Goal: Task Accomplishment & Management: Use online tool/utility

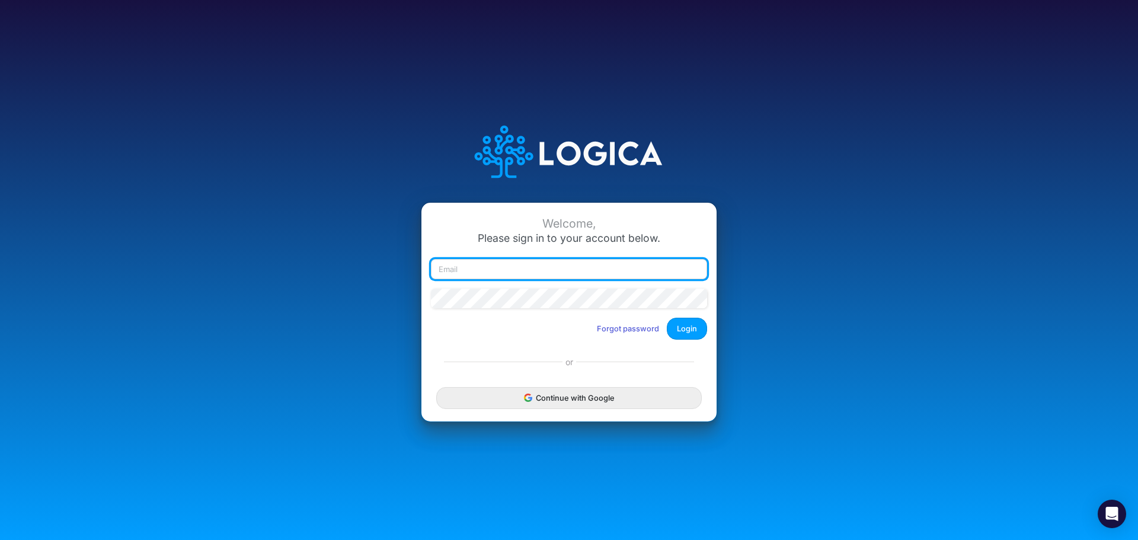
click at [499, 268] on input "email" at bounding box center [569, 269] width 276 height 20
type input "[PERSON_NAME][EMAIL_ADDRESS][PERSON_NAME][DOMAIN_NAME]"
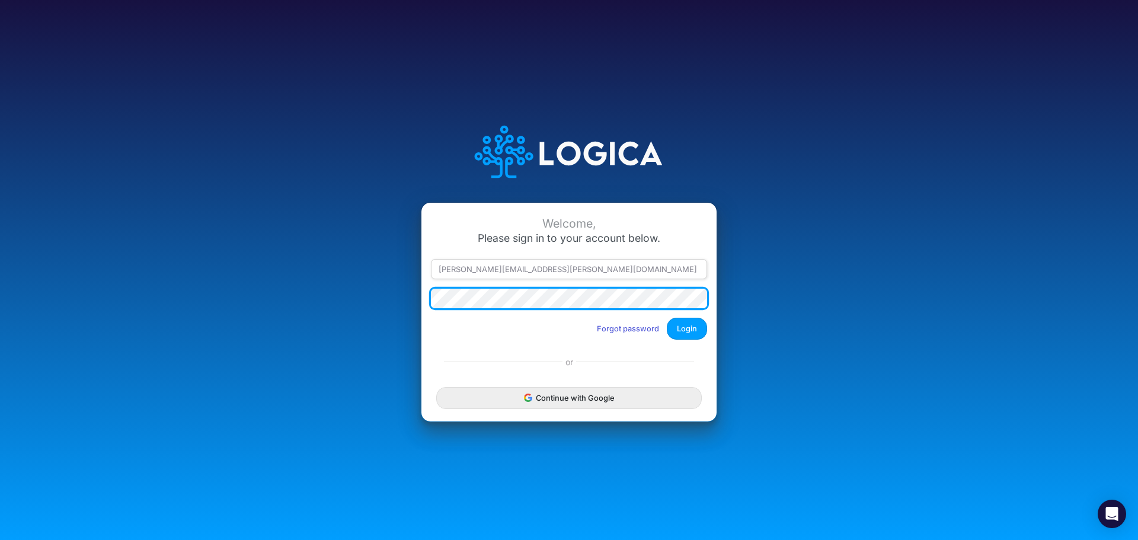
click at [667, 318] on button "Login" at bounding box center [687, 329] width 40 height 22
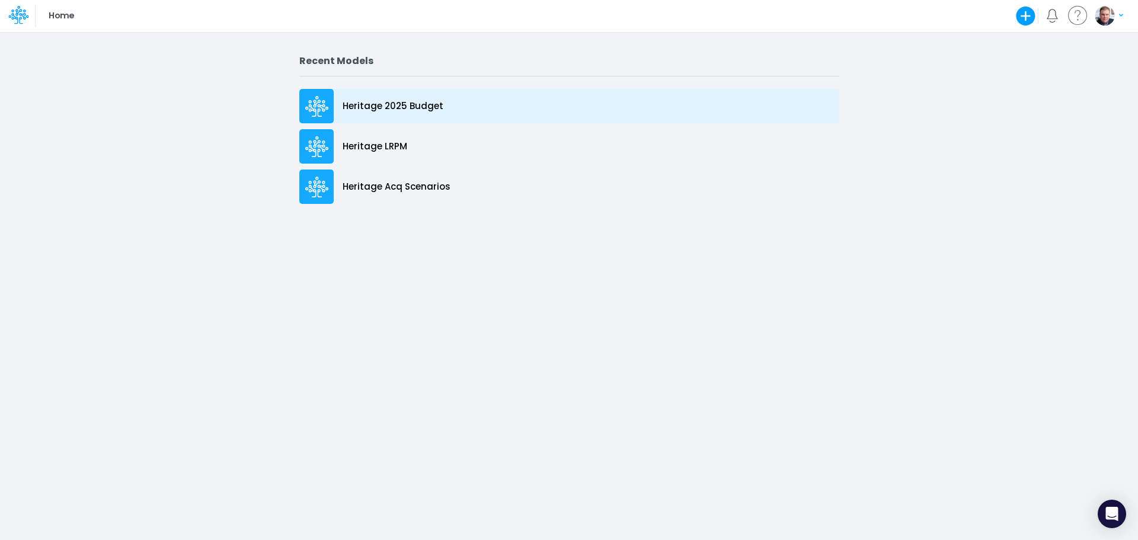
click at [398, 92] on div "Heritage 2025 Budget" at bounding box center [569, 106] width 540 height 34
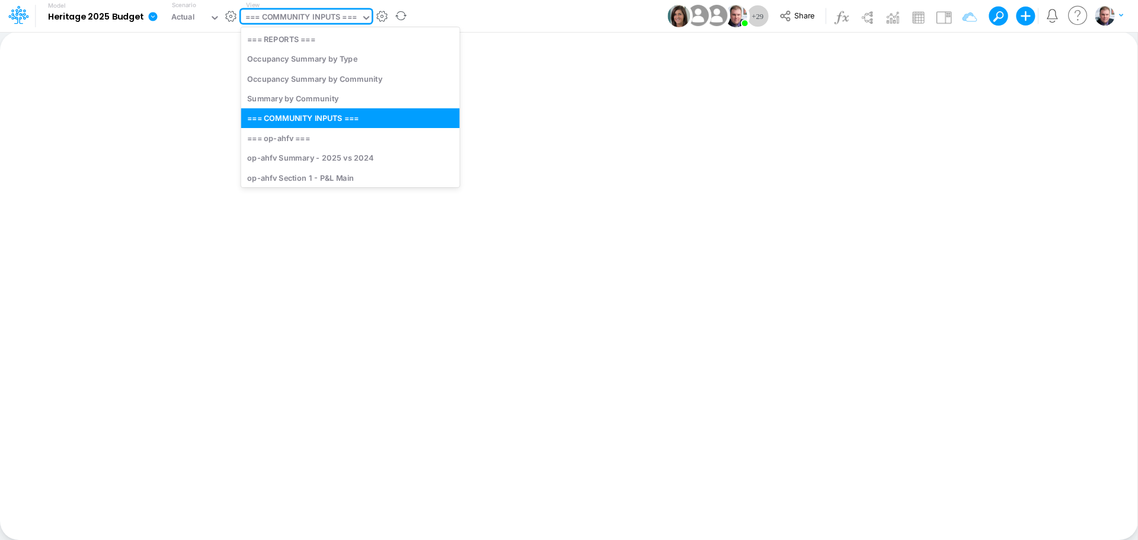
click at [280, 20] on div "=== COMMUNITY INPUTS ===" at bounding box center [300, 18] width 111 height 14
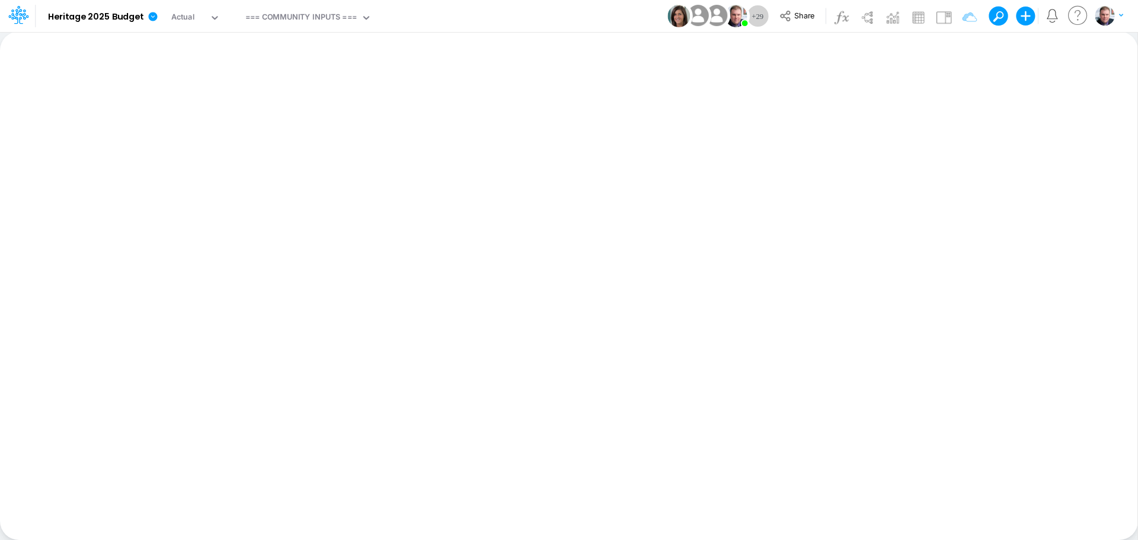
click at [593, 108] on div "Insert new Conditional formatting Paste Cut Copy AutoFill Ready 100% Sum: null …" at bounding box center [568, 285] width 1137 height 508
click at [191, 17] on div "Actual" at bounding box center [183, 18] width 24 height 14
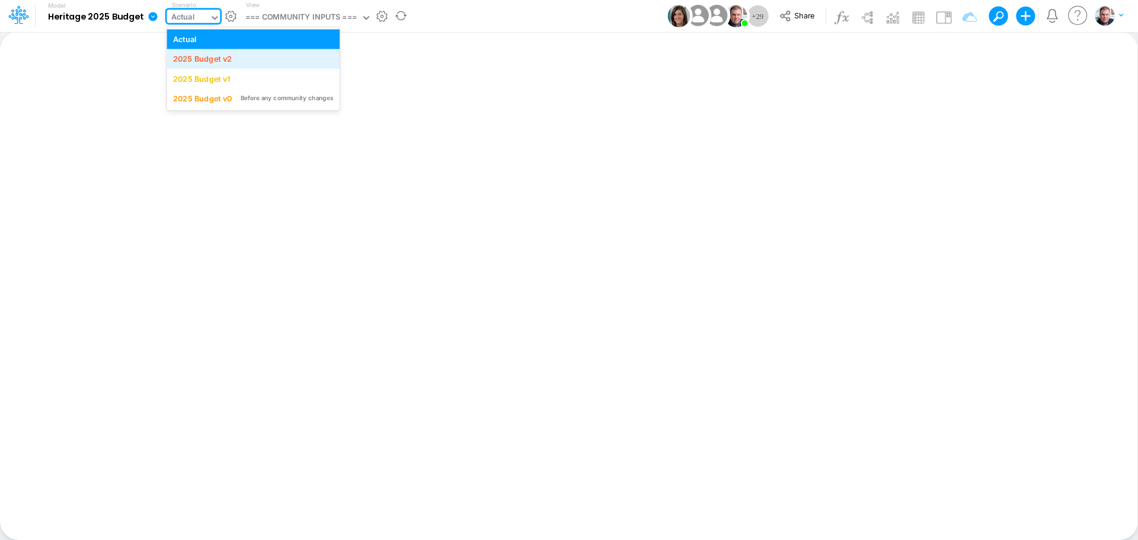
click at [220, 63] on div "2025 Budget v2" at bounding box center [202, 58] width 59 height 11
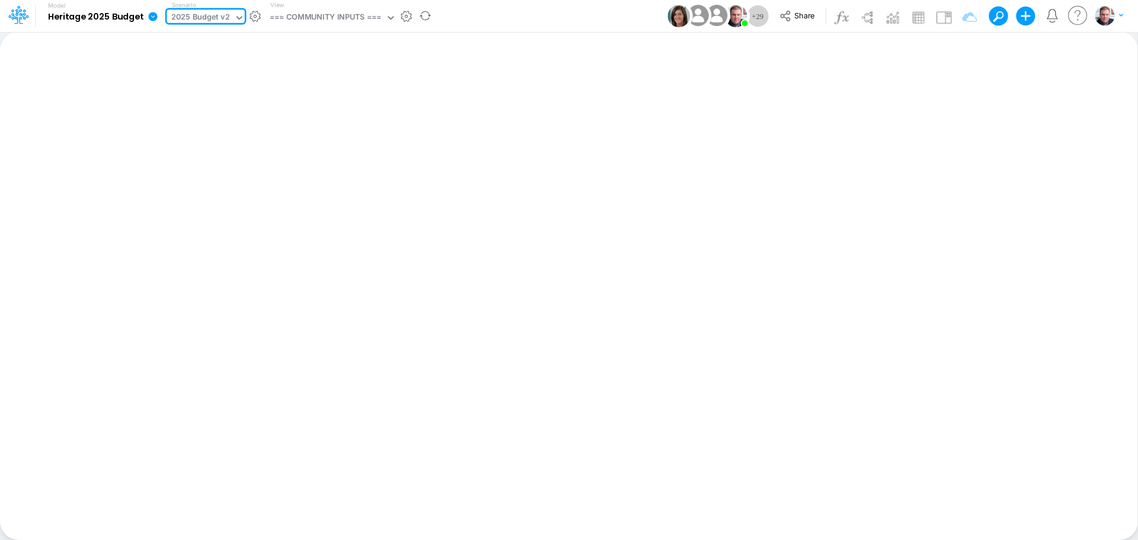
click at [555, 190] on div "Insert new Conditional formatting Paste Cut Copy AutoFill Ready 100% Sum: null …" at bounding box center [568, 285] width 1137 height 508
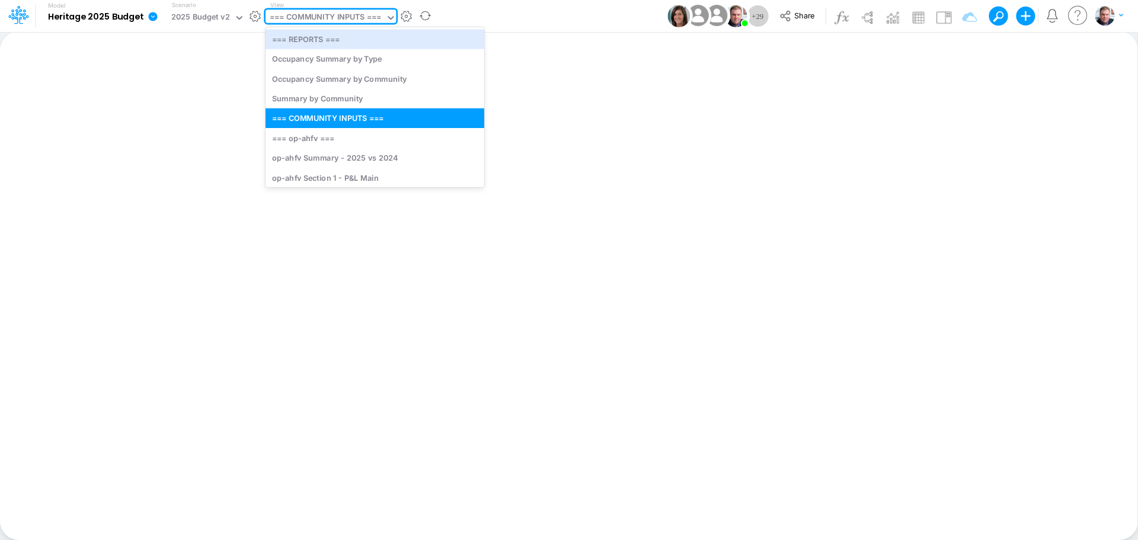
click at [314, 23] on div "=== COMMUNITY INPUTS ===" at bounding box center [325, 18] width 111 height 14
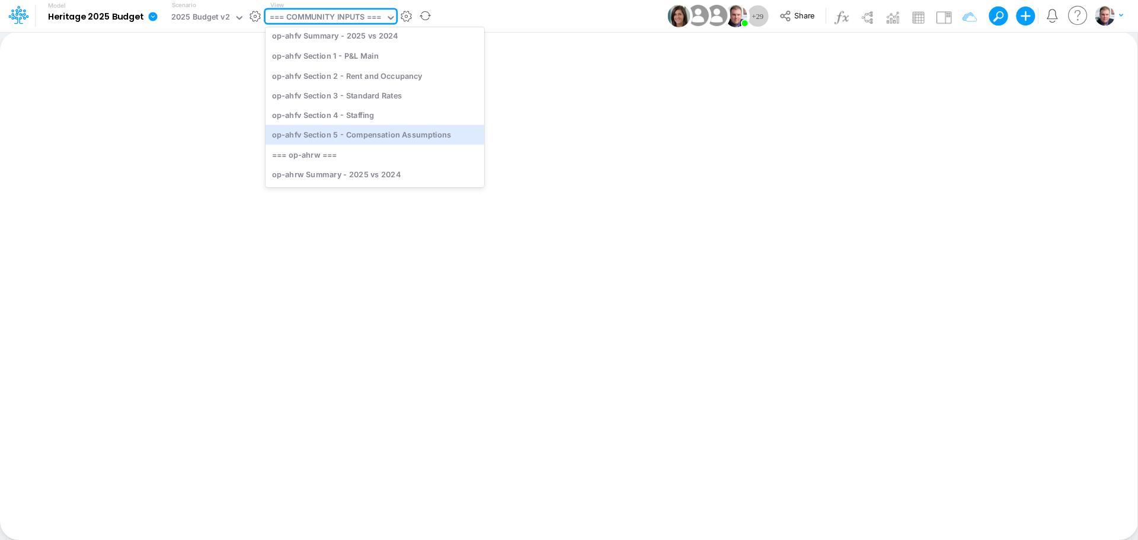
scroll to position [119, 0]
click at [363, 129] on div "op-ahfv Section 4 - Staffing" at bounding box center [375, 130] width 219 height 20
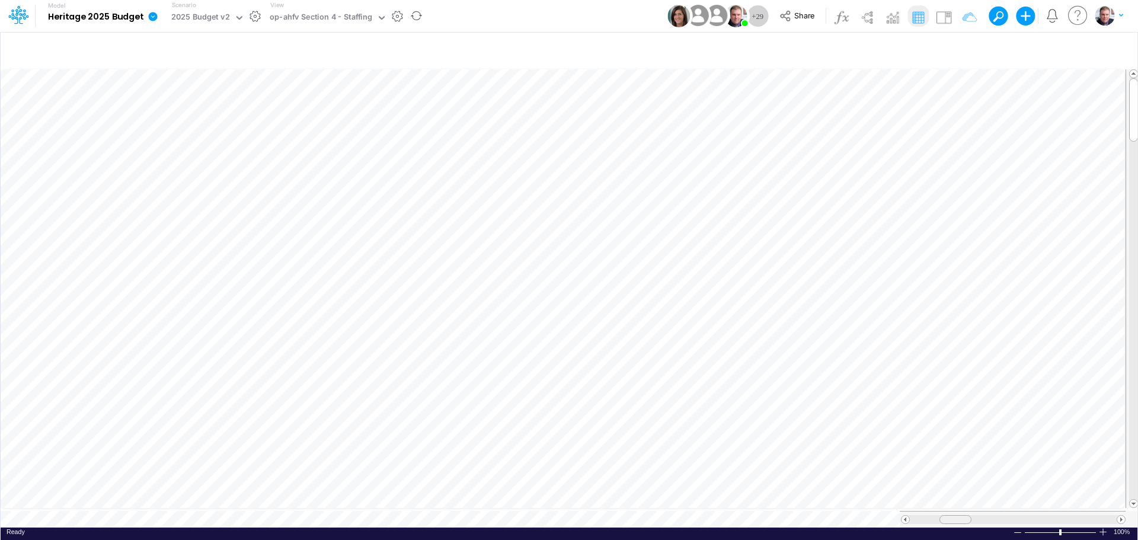
scroll to position [6, 0]
drag, startPoint x: 1013, startPoint y: 514, endPoint x: 922, endPoint y: 518, distance: 90.7
click at [922, 518] on div at bounding box center [1013, 519] width 226 height 17
click at [850, 520] on tr at bounding box center [563, 519] width 1125 height 17
drag, startPoint x: 1000, startPoint y: 515, endPoint x: 1025, endPoint y: 513, distance: 25.0
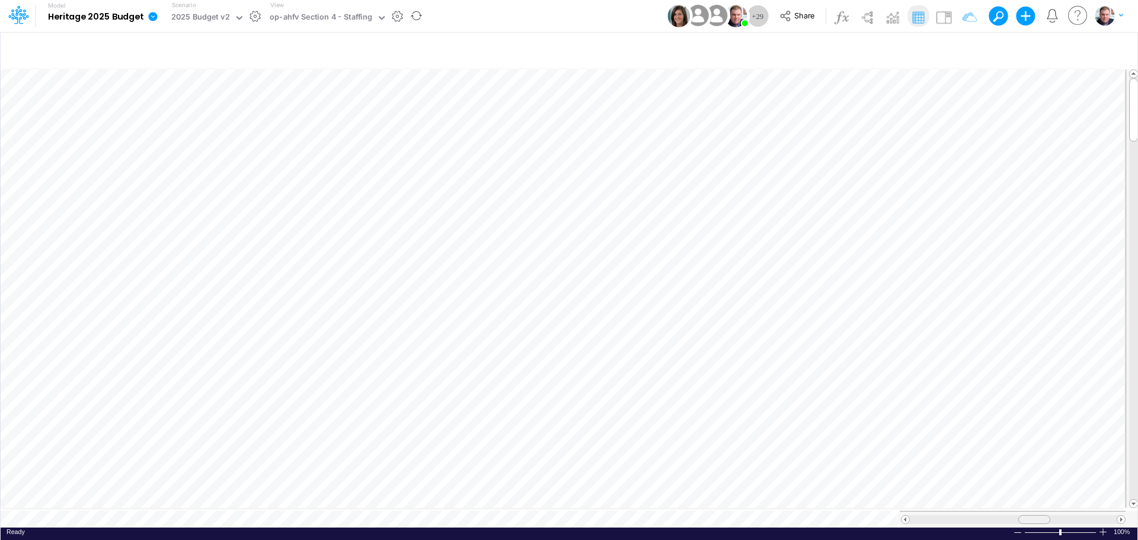
click at [1025, 515] on div at bounding box center [1034, 519] width 32 height 9
click at [319, 19] on div "op-ahfv Section 4 - Staffing" at bounding box center [321, 18] width 103 height 14
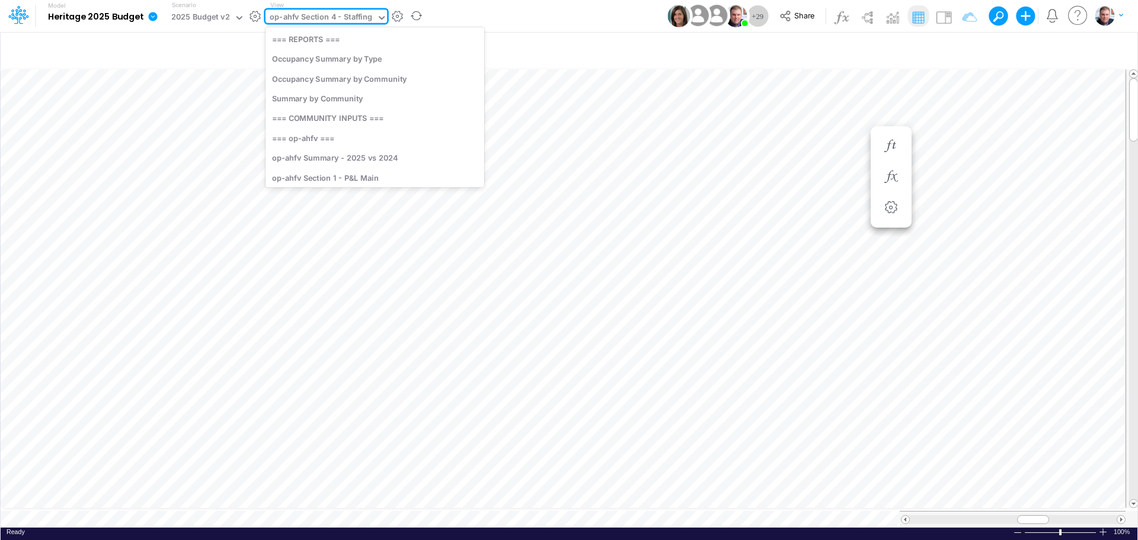
scroll to position [73, 0]
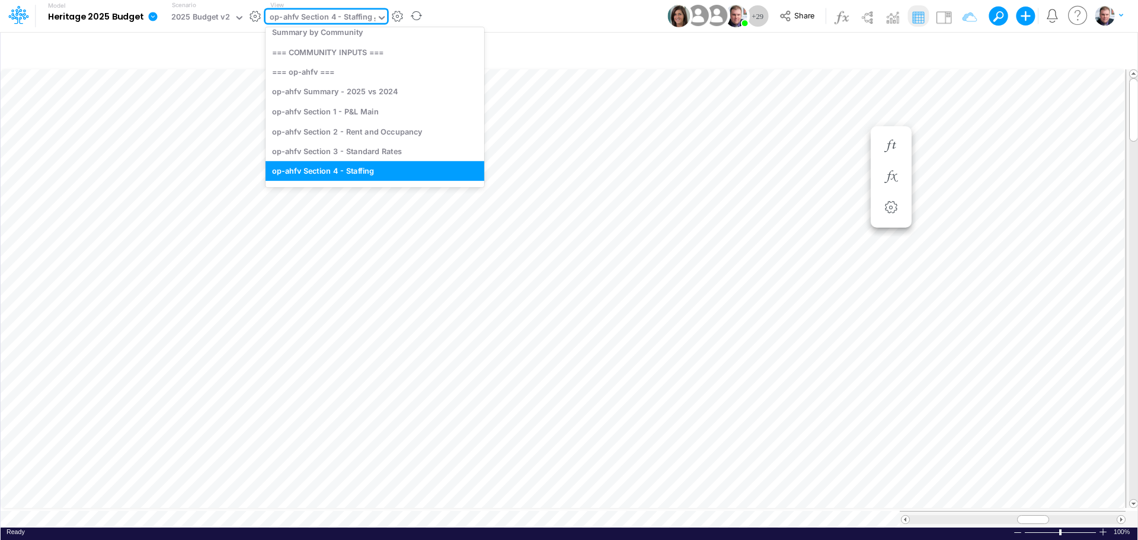
type input "sr"
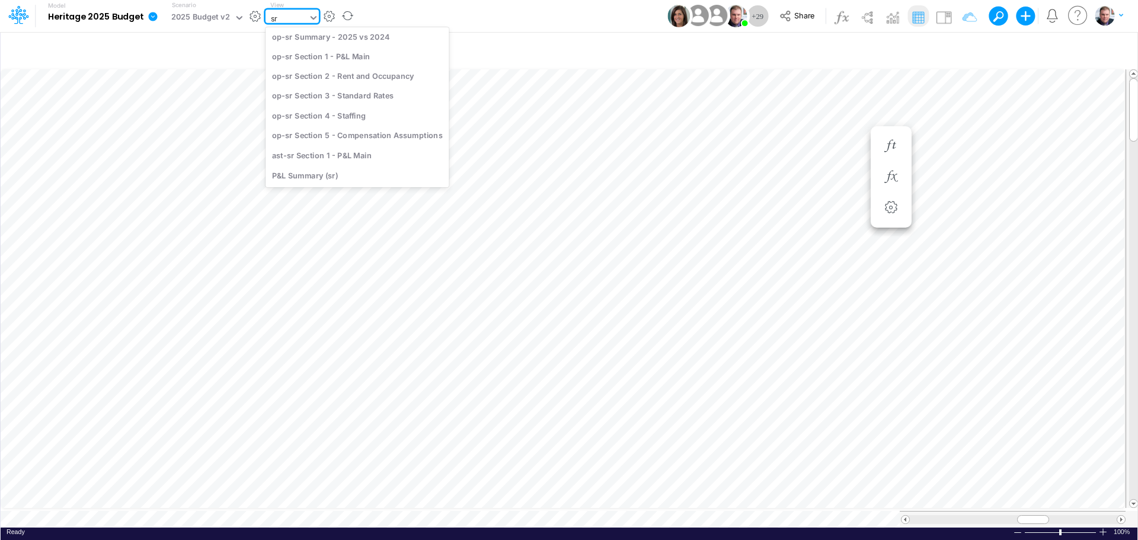
scroll to position [25, 0]
click at [332, 116] on div "op-sr Section 4 - Staffing" at bounding box center [358, 115] width 184 height 20
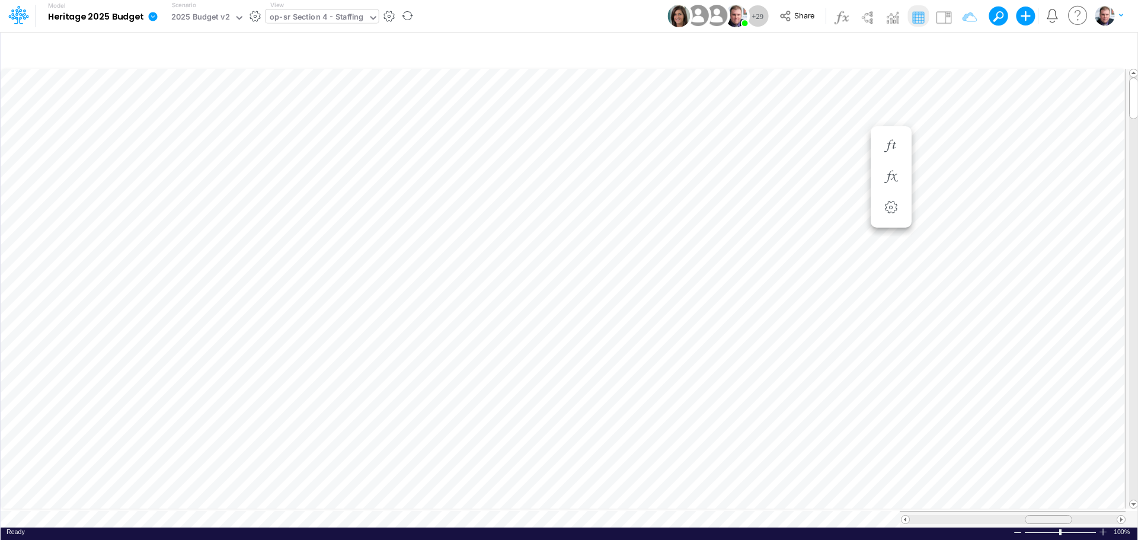
scroll to position [6, 0]
click at [821, 511] on tr at bounding box center [563, 519] width 1125 height 17
drag, startPoint x: 1013, startPoint y: 511, endPoint x: 1064, endPoint y: 512, distance: 51.6
click at [1064, 516] on span at bounding box center [1064, 520] width 8 height 8
click at [1064, 516] on span at bounding box center [1065, 520] width 8 height 8
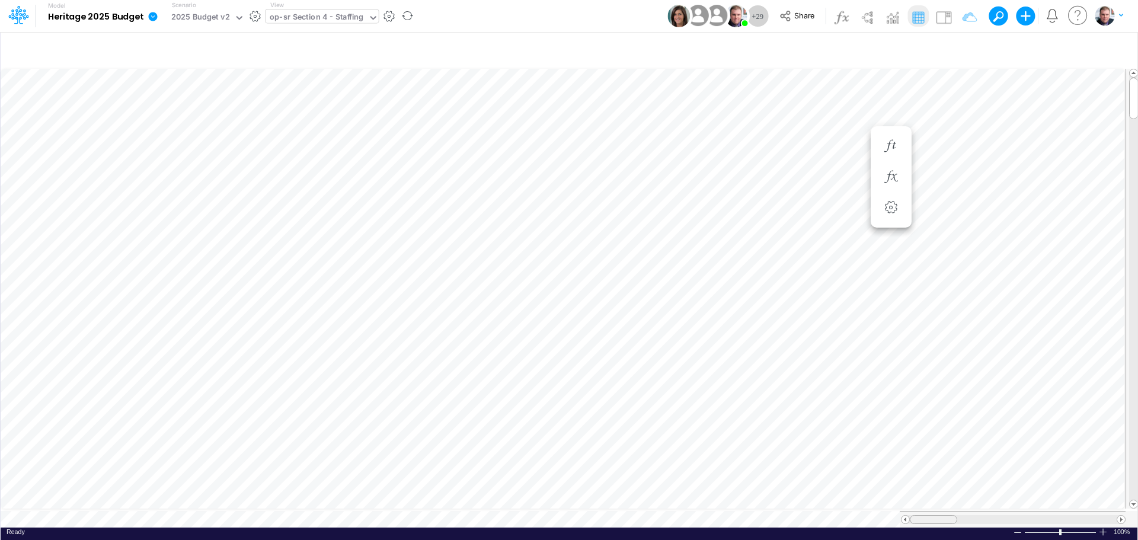
click at [862, 519] on tr at bounding box center [563, 519] width 1125 height 17
click at [920, 49] on icon "button" at bounding box center [919, 50] width 18 height 12
click at [1133, 152] on div at bounding box center [1133, 289] width 9 height 422
